Goal: Task Accomplishment & Management: Complete application form

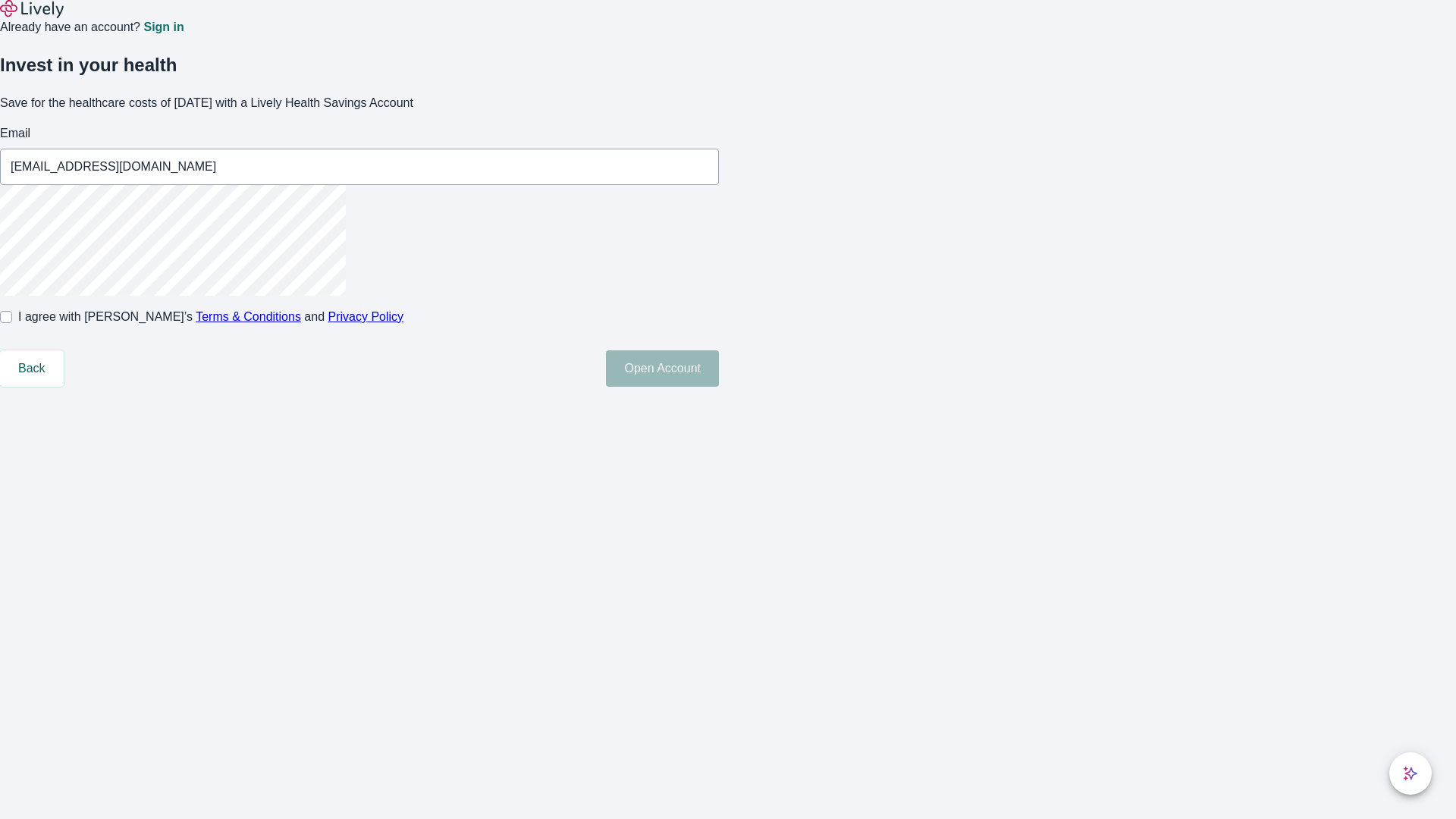
click at [12, 323] on input "I agree with Lively’s Terms & Conditions and Privacy Policy" at bounding box center [6, 317] width 12 height 12
checkbox input "true"
click at [719, 387] on button "Open Account" at bounding box center [662, 368] width 113 height 36
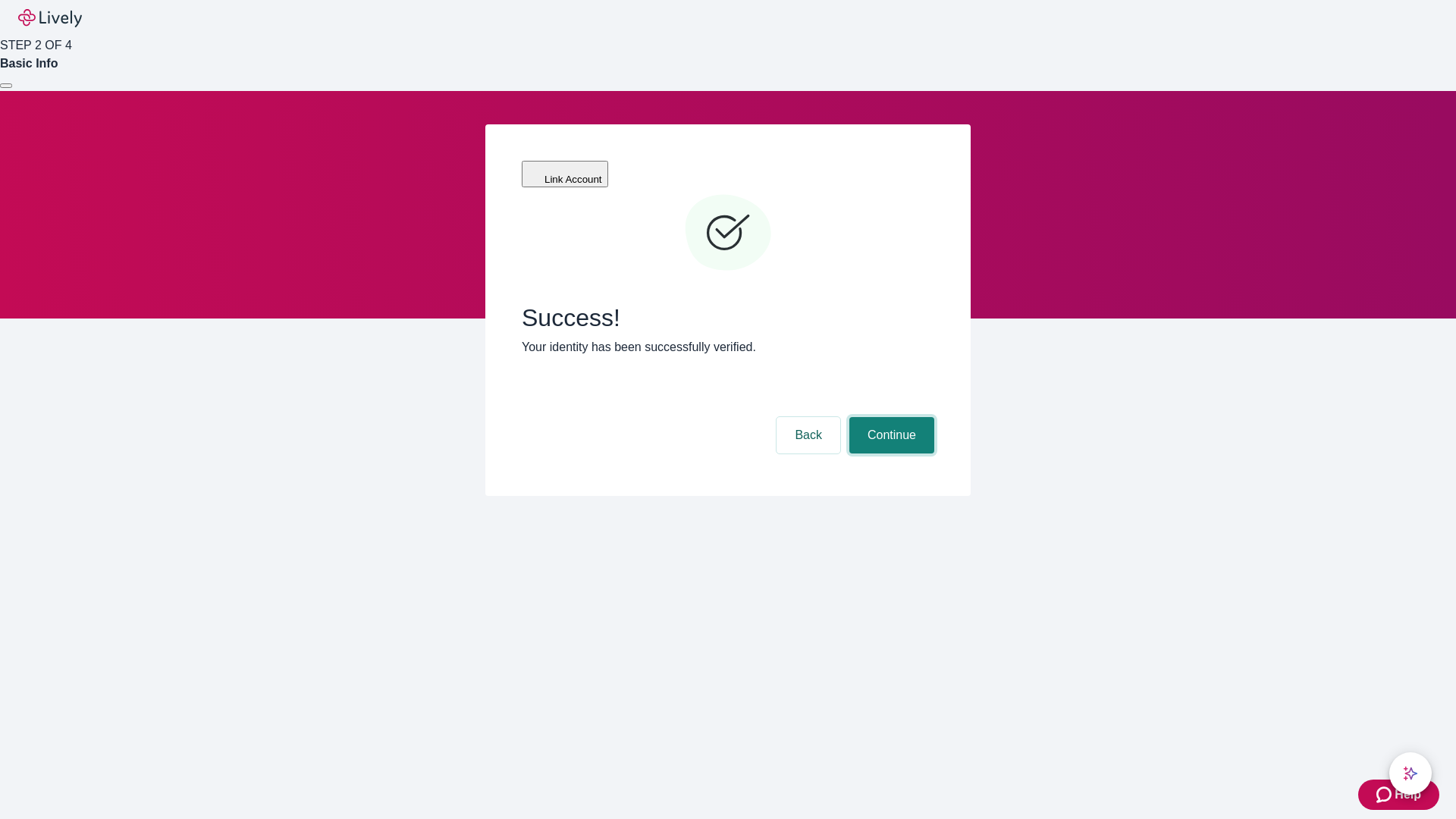
click at [889, 417] on button "Continue" at bounding box center [891, 435] width 84 height 36
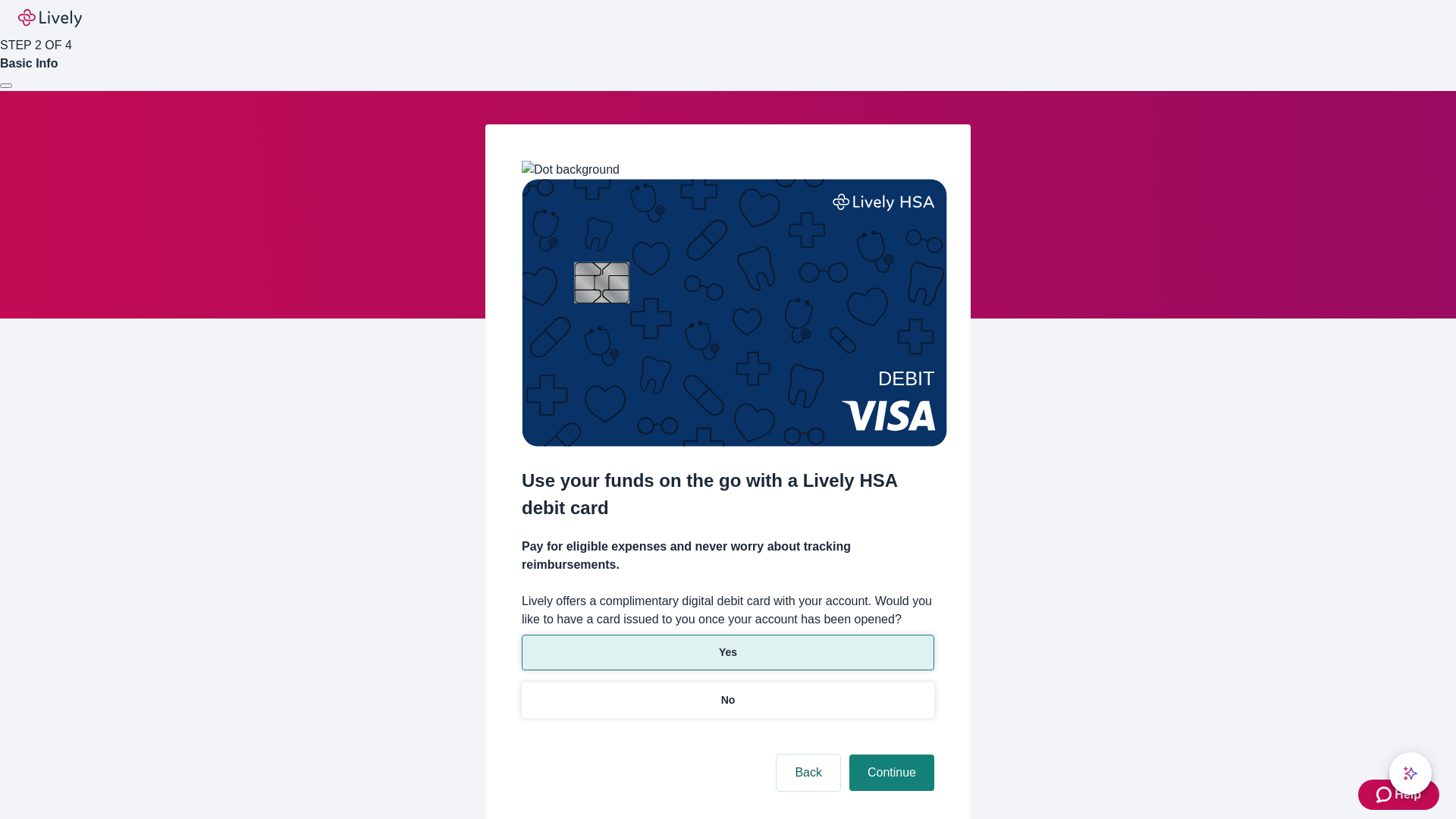
click at [728, 645] on p "Yes" at bounding box center [728, 653] width 18 height 16
click at [889, 754] on button "Continue" at bounding box center [891, 772] width 84 height 36
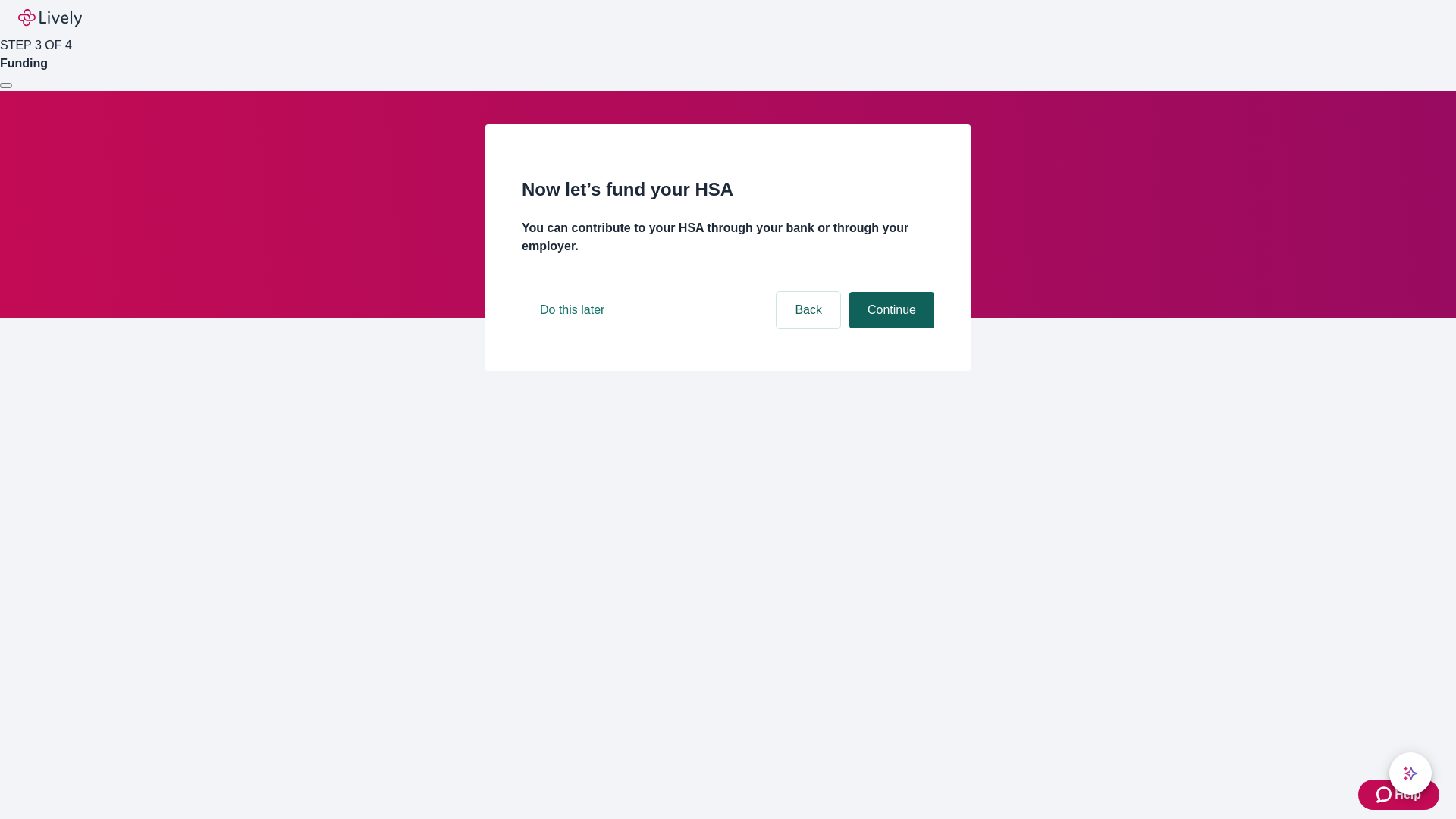
click at [889, 328] on button "Continue" at bounding box center [891, 309] width 84 height 36
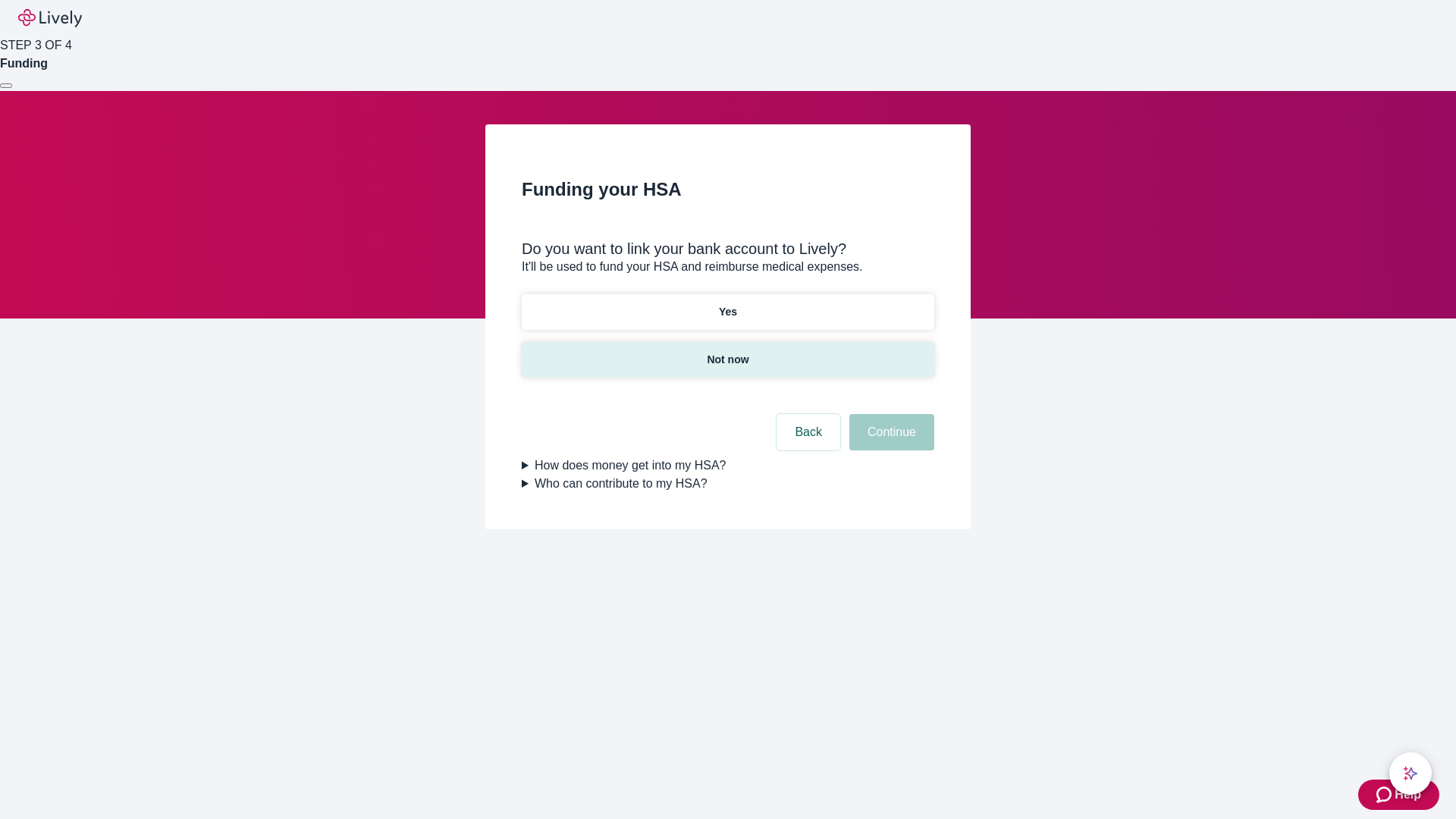
click at [728, 352] on p "Not now" at bounding box center [728, 360] width 42 height 16
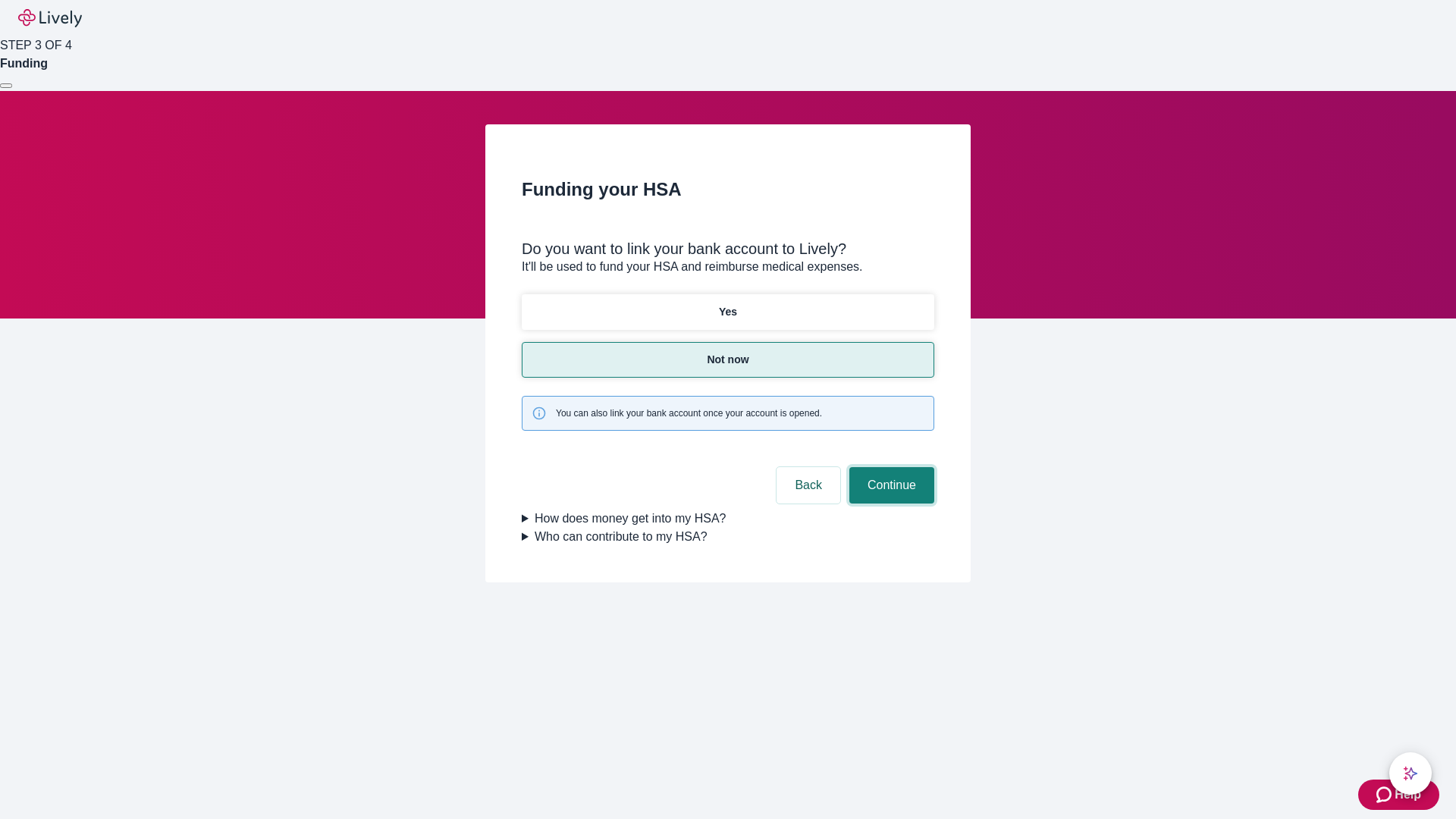
click at [889, 467] on button "Continue" at bounding box center [891, 485] width 84 height 36
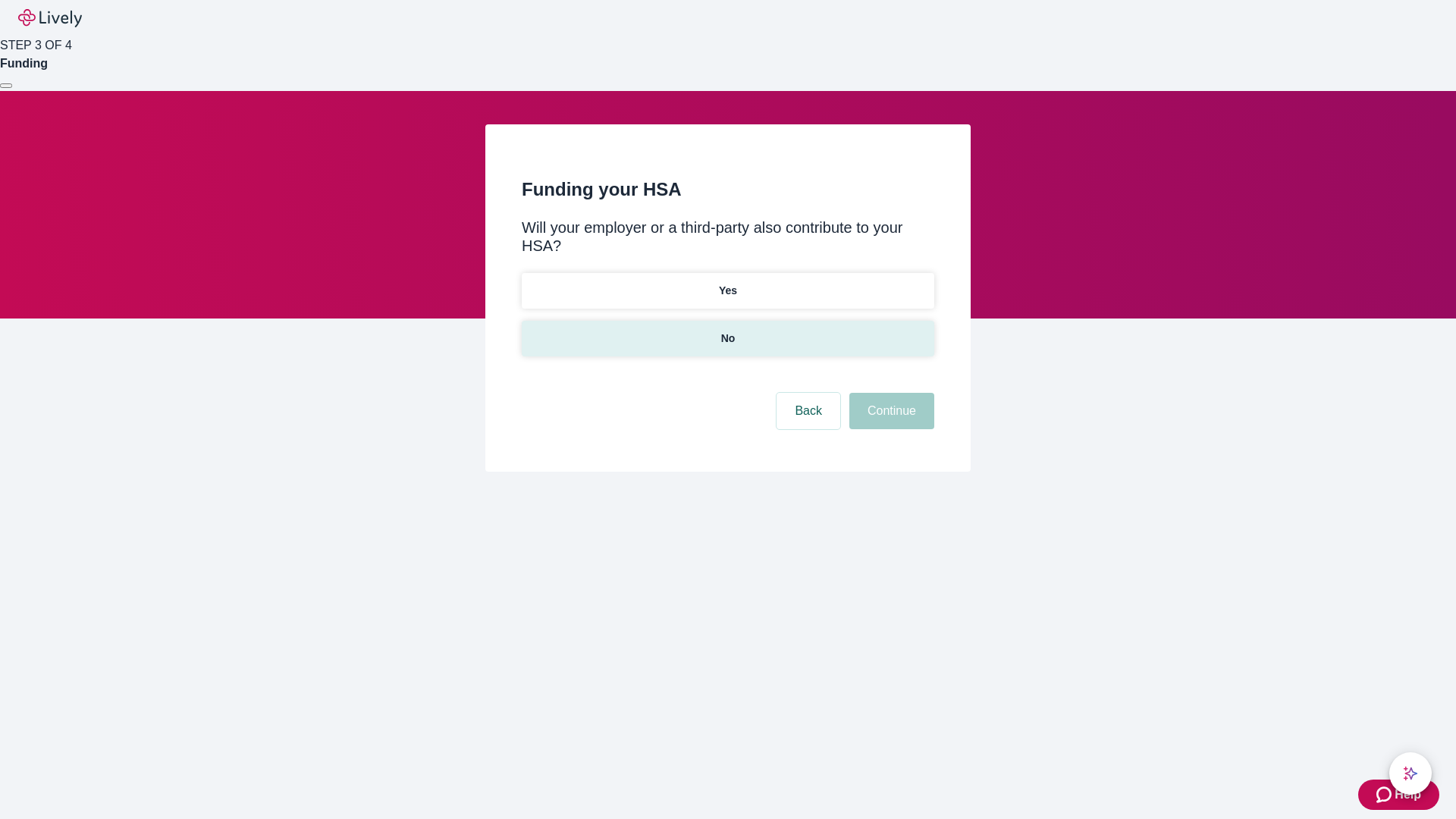
click at [728, 331] on p "No" at bounding box center [728, 339] width 14 height 16
click at [889, 393] on button "Continue" at bounding box center [891, 411] width 84 height 36
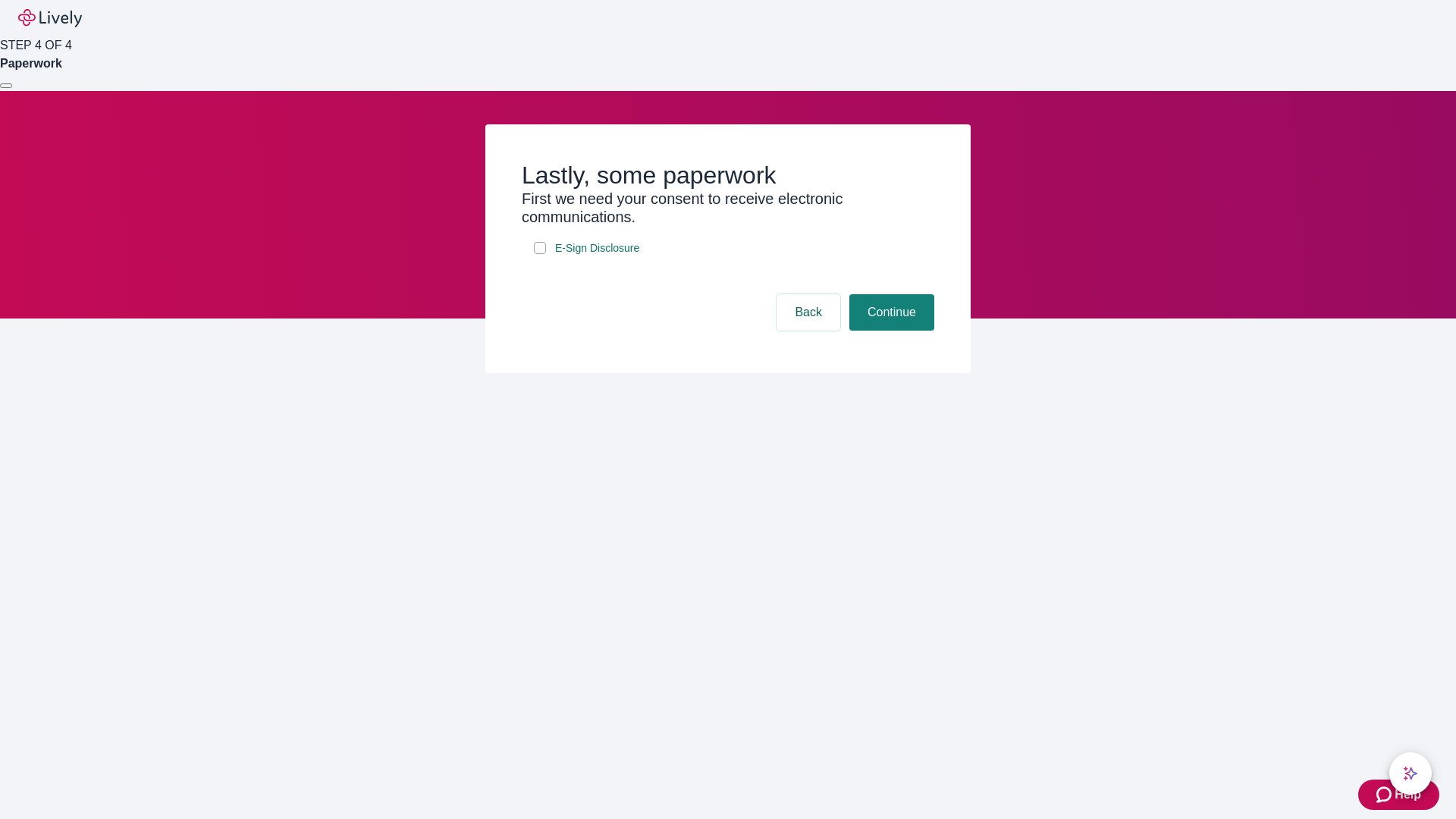
click at [540, 254] on input "E-Sign Disclosure" at bounding box center [540, 248] width 12 height 12
checkbox input "true"
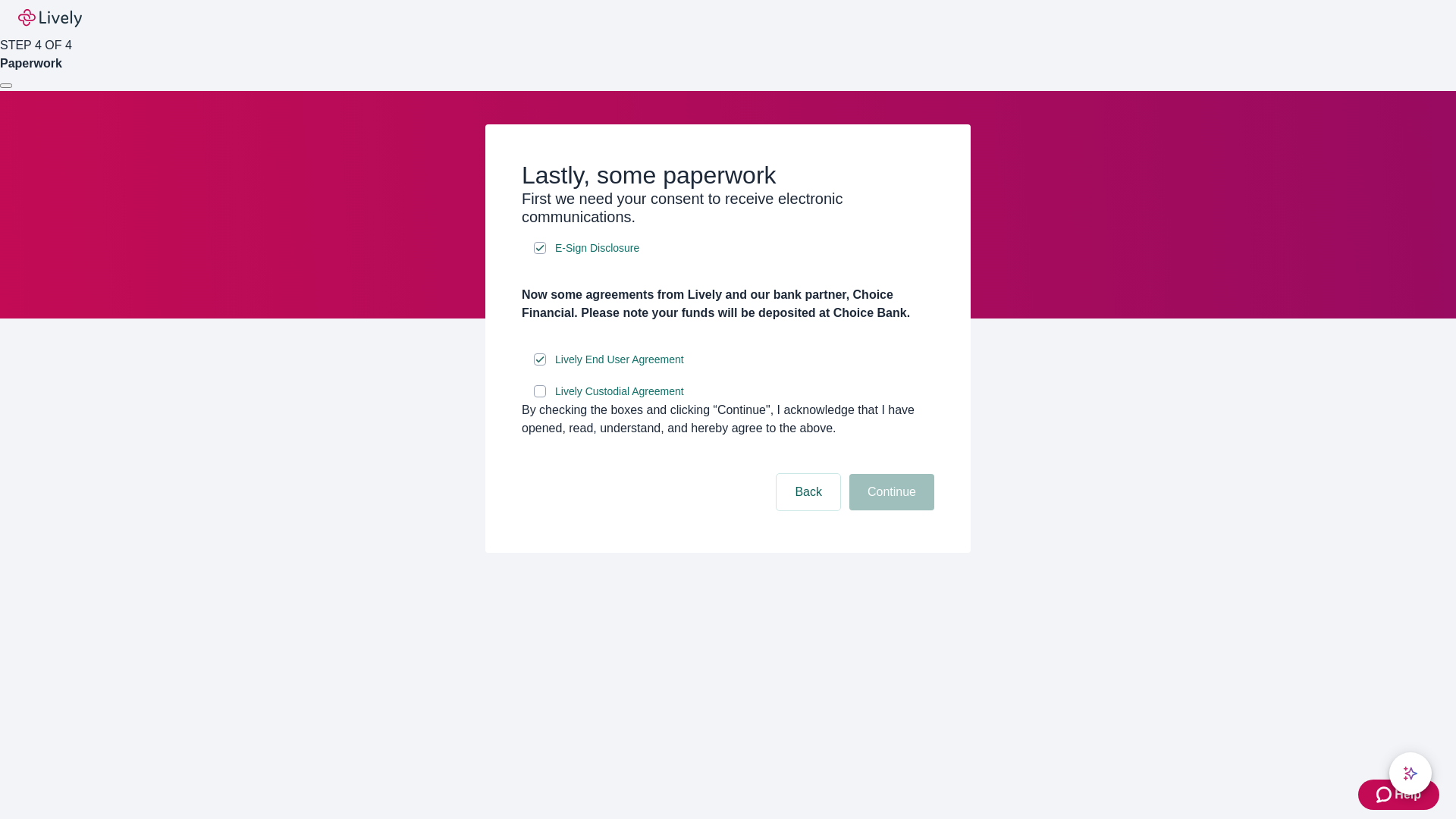
click at [540, 397] on input "Lively Custodial Agreement" at bounding box center [540, 391] width 12 height 12
checkbox input "true"
click at [889, 510] on button "Continue" at bounding box center [891, 492] width 84 height 36
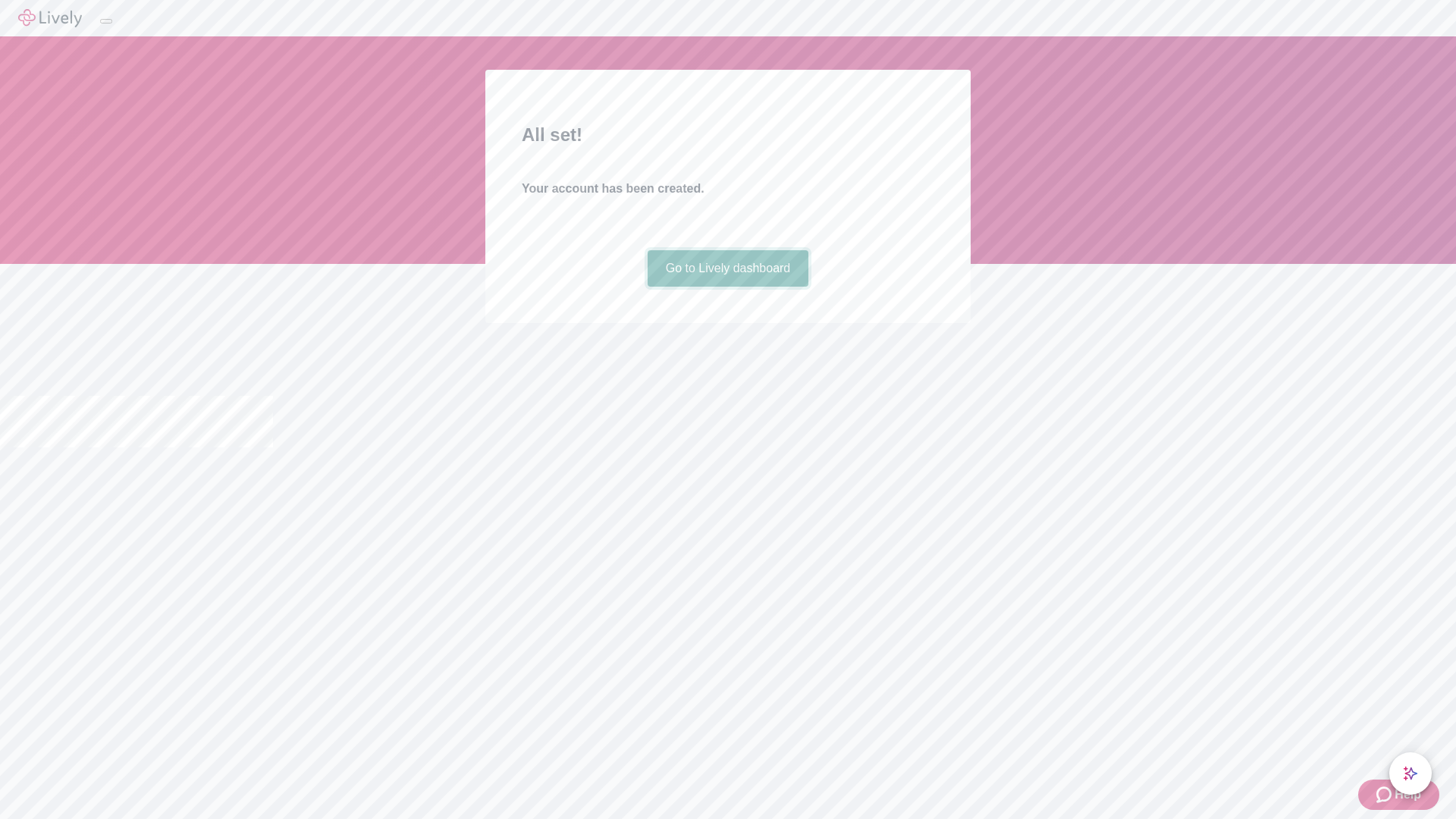
click at [728, 286] on link "Go to Lively dashboard" at bounding box center [728, 268] width 162 height 36
